Goal: Task Accomplishment & Management: Complete application form

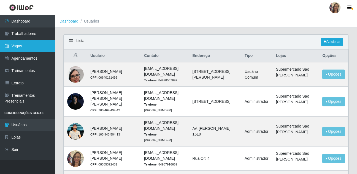
click at [27, 48] on link "Vagas" at bounding box center [27, 46] width 55 height 12
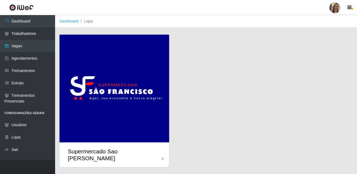
click at [83, 66] on img at bounding box center [115, 89] width 110 height 108
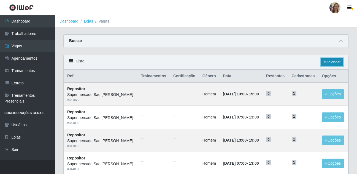
click at [330, 62] on link "Adicionar" at bounding box center [332, 62] width 22 height 8
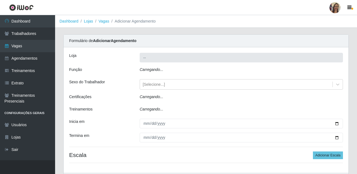
type input "Supermercado Sao [PERSON_NAME]"
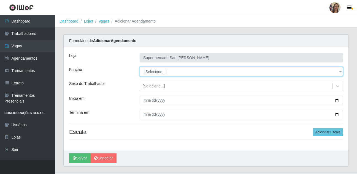
click at [158, 71] on select "[Selecione...] ASG ASG + ASG ++ Balconista de Açougue Balconista de Açougue + B…" at bounding box center [241, 72] width 203 height 10
select select "24"
click at [140, 67] on select "[Selecione...] ASG ASG + ASG ++ Balconista de Açougue Balconista de Açougue + B…" at bounding box center [241, 72] width 203 height 10
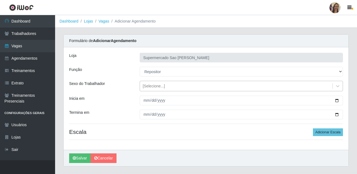
click at [152, 87] on div "[Selecione...]" at bounding box center [154, 86] width 22 height 6
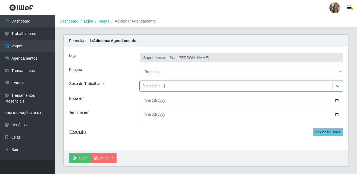
click at [152, 87] on div "[Selecione...]" at bounding box center [154, 86] width 22 height 6
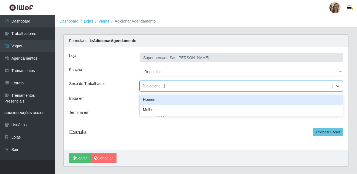
click at [149, 89] on div "[Selecione...]" at bounding box center [154, 86] width 22 height 6
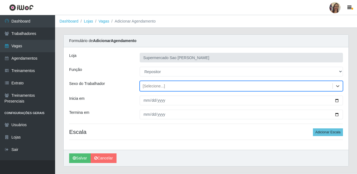
click at [150, 85] on div "[Selecione...]" at bounding box center [154, 86] width 22 height 6
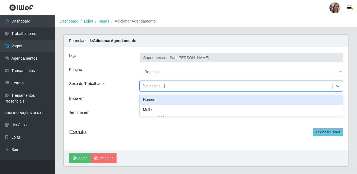
click at [150, 85] on div "[Selecione...]" at bounding box center [154, 86] width 22 height 6
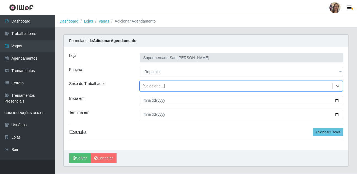
click at [150, 85] on div "[Selecione...]" at bounding box center [154, 86] width 22 height 6
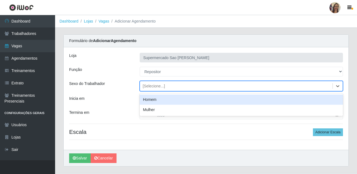
click at [150, 85] on div "[Selecione...]" at bounding box center [154, 86] width 22 height 6
click at [151, 100] on div "Homem" at bounding box center [241, 100] width 203 height 10
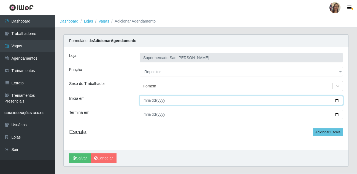
click at [143, 102] on input "Inicia em" at bounding box center [241, 101] width 203 height 10
type input "[DATE]"
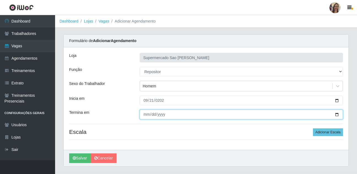
click at [144, 115] on input "Termina em" at bounding box center [241, 115] width 203 height 10
type input "[DATE]"
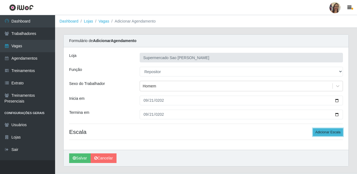
click at [320, 135] on button "Adicionar Escala" at bounding box center [328, 133] width 30 height 8
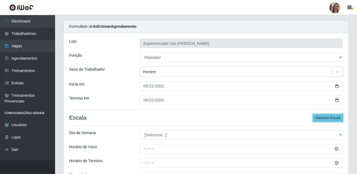
scroll to position [28, 0]
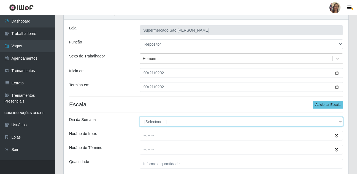
click at [155, 122] on select "[Selecione...] Segunda Terça Quarta Quinta Sexta Sábado Domingo" at bounding box center [241, 122] width 203 height 10
select select "0"
click at [140, 117] on select "[Selecione...] Segunda Terça Quarta Quinta Sexta Sábado Domingo" at bounding box center [241, 122] width 203 height 10
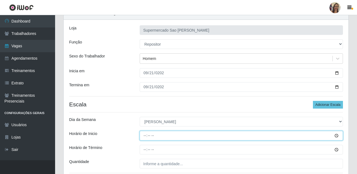
click at [148, 139] on input "Horário de Inicio" at bounding box center [241, 136] width 203 height 10
click at [147, 138] on input "Horário de Inicio" at bounding box center [241, 136] width 203 height 10
type input "07:00"
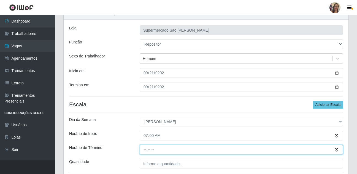
click at [144, 148] on input "Horário de Término" at bounding box center [241, 150] width 203 height 10
type input "13:00"
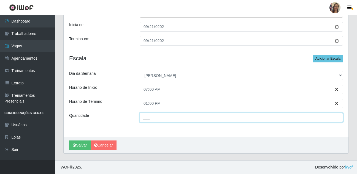
click at [149, 119] on input "___" at bounding box center [241, 118] width 203 height 10
type input "1__"
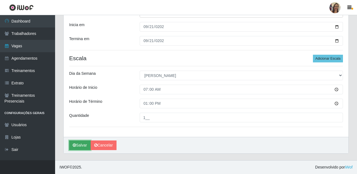
click at [84, 148] on button "Salvar" at bounding box center [79, 146] width 21 height 10
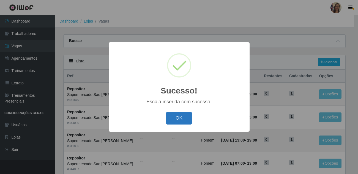
click at [186, 123] on button "OK" at bounding box center [179, 118] width 26 height 13
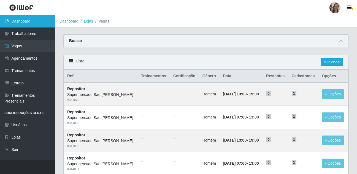
click at [21, 23] on link "Dashboard" at bounding box center [27, 21] width 55 height 12
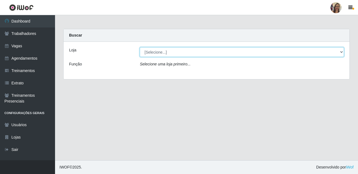
click at [342, 53] on select "[Selecione...] Supermercado Sao Francisco - Amarante" at bounding box center [242, 52] width 204 height 10
select select "383"
click at [140, 47] on select "[Selecione...] Supermercado Sao Francisco - Amarante" at bounding box center [242, 52] width 204 height 10
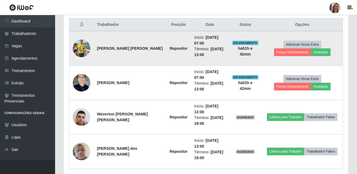
scroll to position [176, 0]
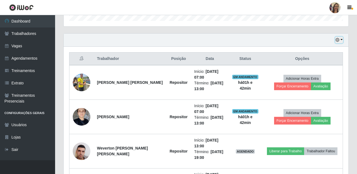
click at [341, 39] on button "button" at bounding box center [339, 40] width 8 height 6
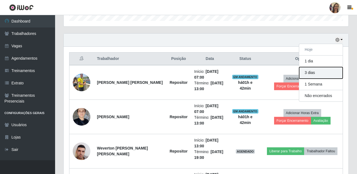
click at [315, 69] on button "3 dias" at bounding box center [321, 73] width 44 height 12
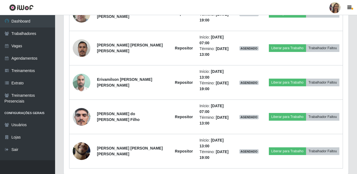
scroll to position [369, 0]
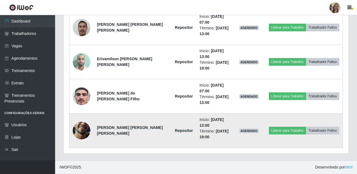
click at [86, 133] on img at bounding box center [82, 130] width 18 height 39
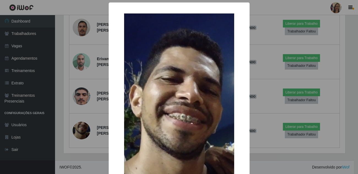
click at [93, 121] on div "× OK Cancel" at bounding box center [179, 87] width 358 height 174
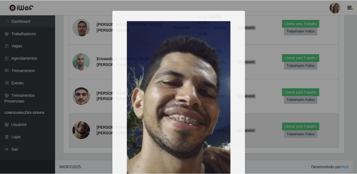
scroll to position [114, 285]
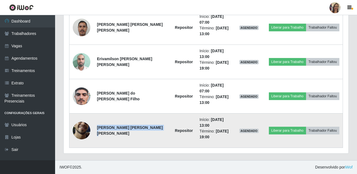
drag, startPoint x: 96, startPoint y: 131, endPoint x: 154, endPoint y: 136, distance: 57.5
click at [154, 136] on td "[PERSON_NAME] [PERSON_NAME] [PERSON_NAME]" at bounding box center [133, 131] width 78 height 34
copy strong "[PERSON_NAME] [PERSON_NAME] [PERSON_NAME]"
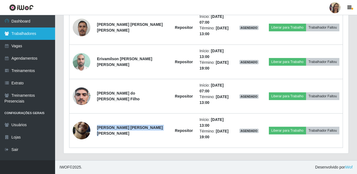
click at [30, 36] on link "Trabalhadores" at bounding box center [27, 34] width 55 height 12
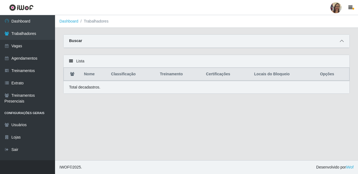
click at [341, 42] on icon at bounding box center [342, 41] width 4 height 4
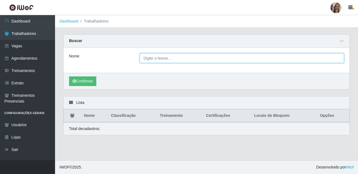
click at [149, 58] on input "Nome" at bounding box center [242, 58] width 204 height 10
paste input "[PERSON_NAME] [PERSON_NAME] [PERSON_NAME]"
type input "[PERSON_NAME] [PERSON_NAME] [PERSON_NAME]"
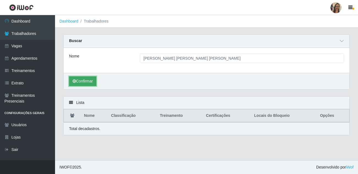
click at [75, 83] on icon "submit" at bounding box center [74, 81] width 3 height 4
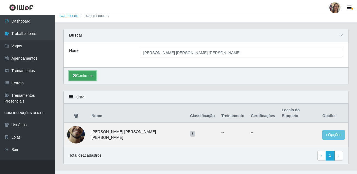
scroll to position [10, 0]
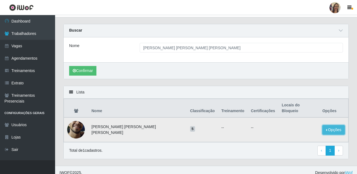
click at [329, 126] on button "Opções" at bounding box center [333, 130] width 23 height 10
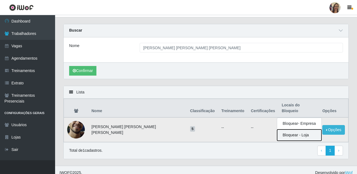
click at [287, 131] on button "Bloquear - Loja" at bounding box center [299, 135] width 44 height 11
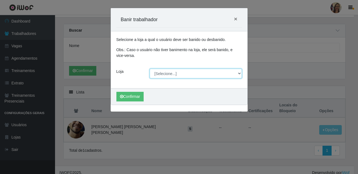
click at [166, 75] on select "[Selecione...] Supermercado Sao Francisco - Amarante" at bounding box center [196, 74] width 92 height 10
select select "383"
click at [150, 69] on select "[Selecione...] Supermercado Sao Francisco - Amarante" at bounding box center [196, 74] width 92 height 10
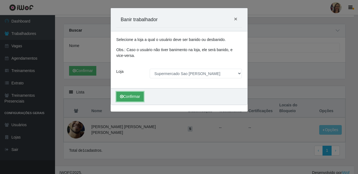
click at [134, 97] on button "Confirmar" at bounding box center [130, 97] width 27 height 10
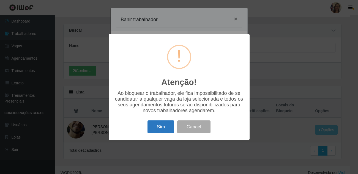
click at [162, 129] on button "Sim" at bounding box center [161, 127] width 27 height 13
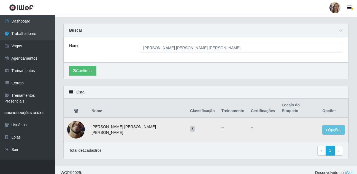
scroll to position [0, 0]
